Goal: Transaction & Acquisition: Obtain resource

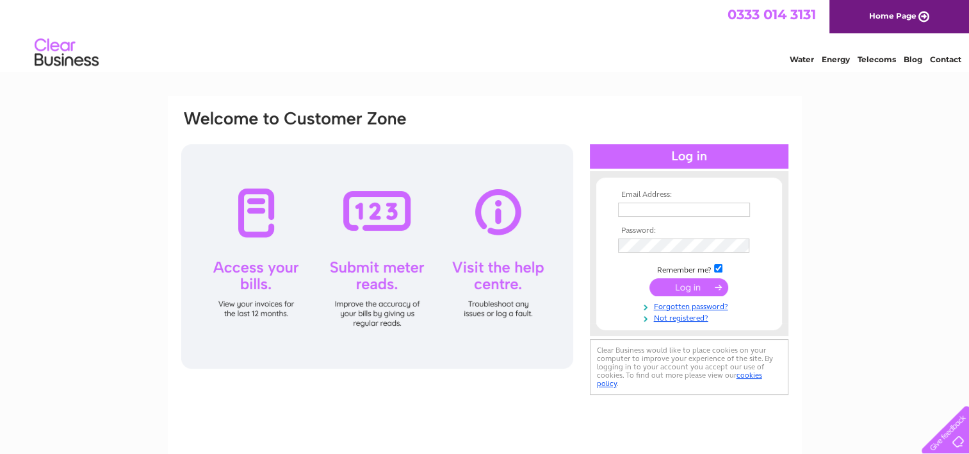
type input "christine@krsrailandcivils.co.uk"
click at [692, 287] on input "submit" at bounding box center [689, 287] width 79 height 18
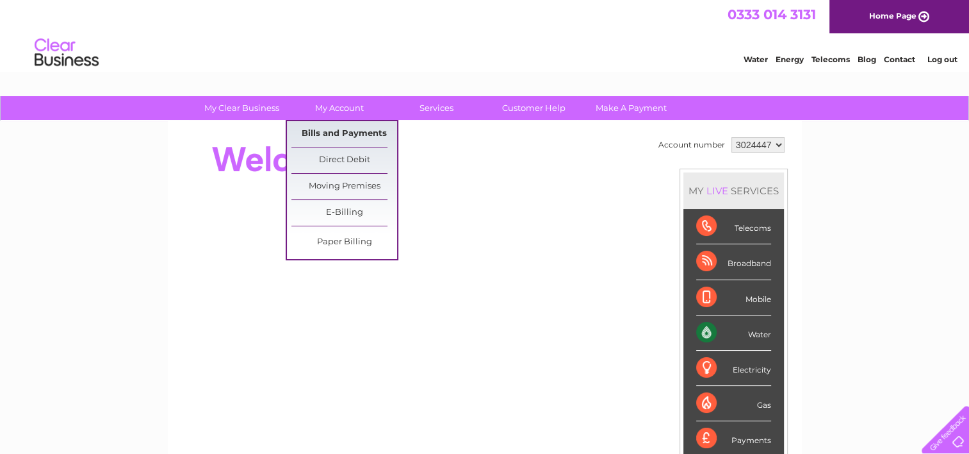
click at [331, 132] on link "Bills and Payments" at bounding box center [344, 134] width 106 height 26
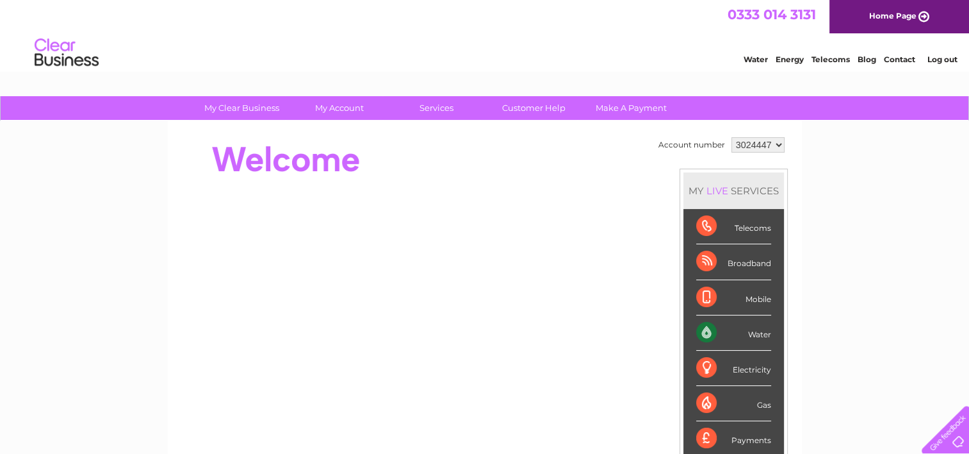
click at [755, 332] on div "Water" at bounding box center [733, 332] width 75 height 35
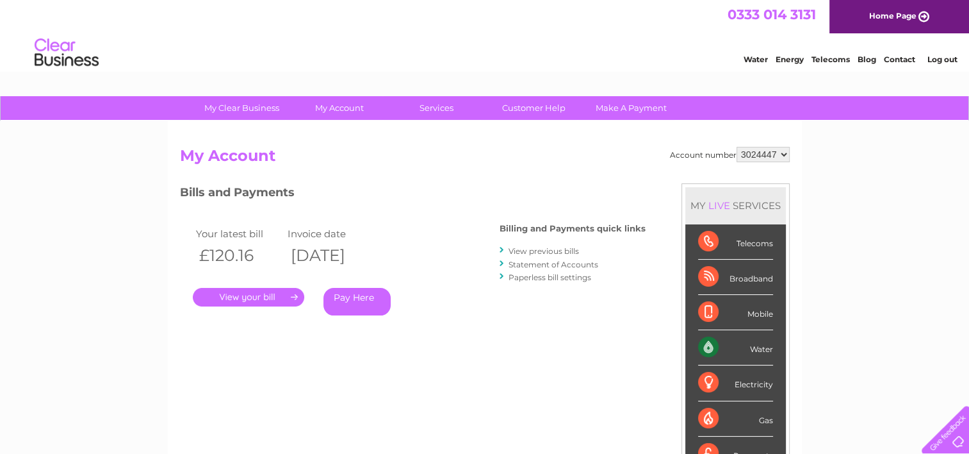
click at [261, 292] on link "." at bounding box center [248, 297] width 111 height 19
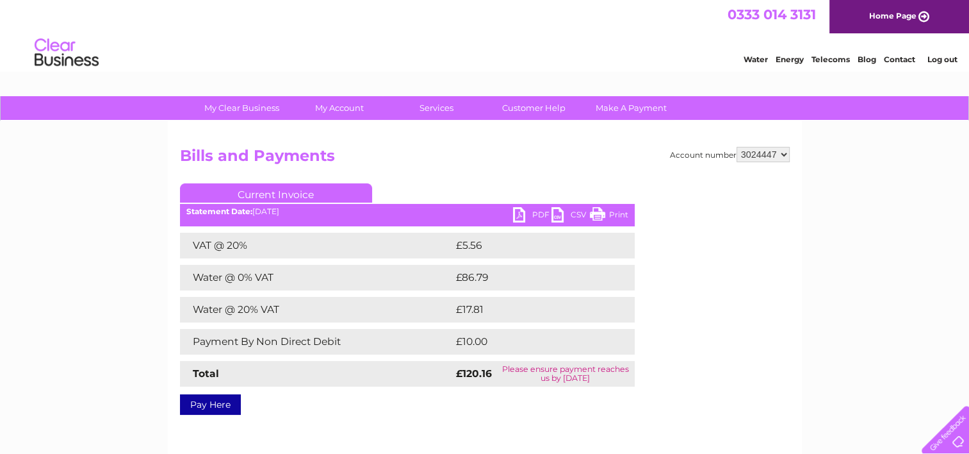
click at [530, 216] on link "PDF" at bounding box center [532, 216] width 38 height 19
click at [509, 215] on div "Statement Date: 02/09/2025" at bounding box center [407, 211] width 455 height 9
click at [523, 213] on link "PDF" at bounding box center [532, 216] width 38 height 19
click at [527, 210] on link "PDF" at bounding box center [532, 216] width 38 height 19
